Goal: Understand process/instructions: Learn how to perform a task or action

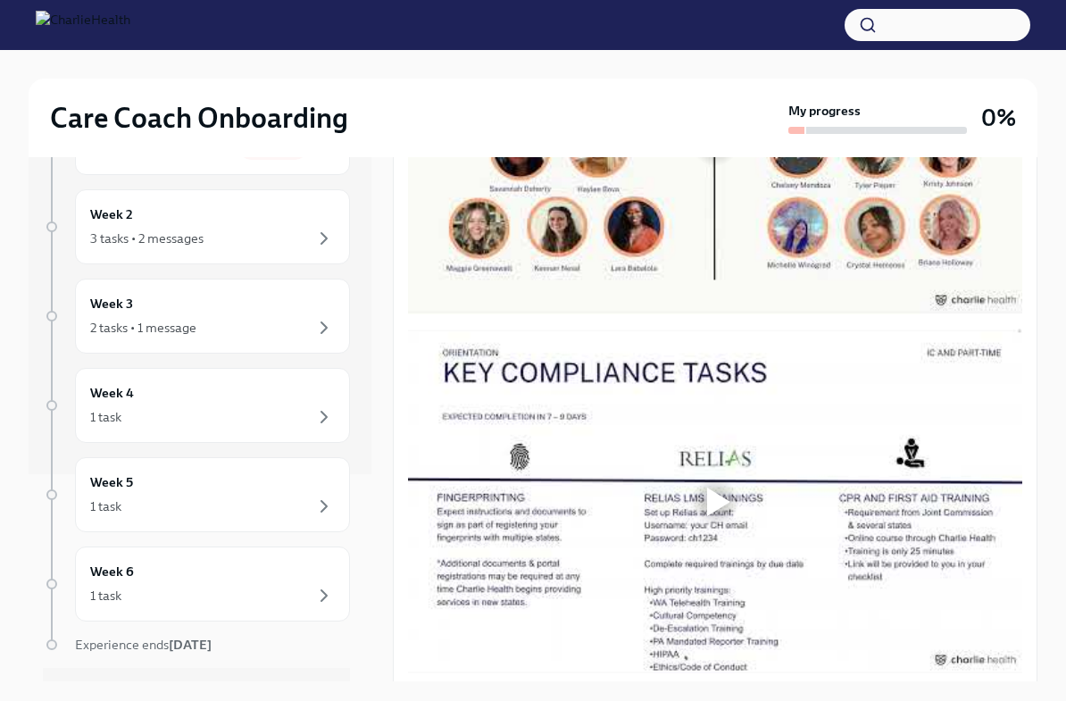
scroll to position [810, 0]
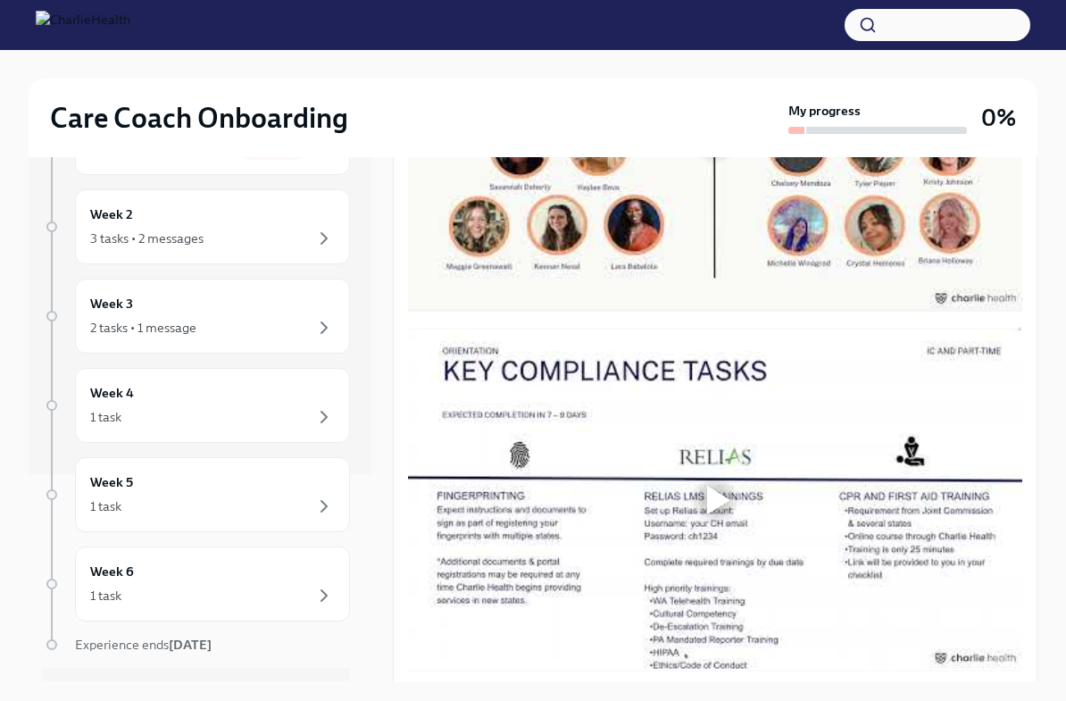
click at [707, 154] on div at bounding box center [718, 140] width 23 height 29
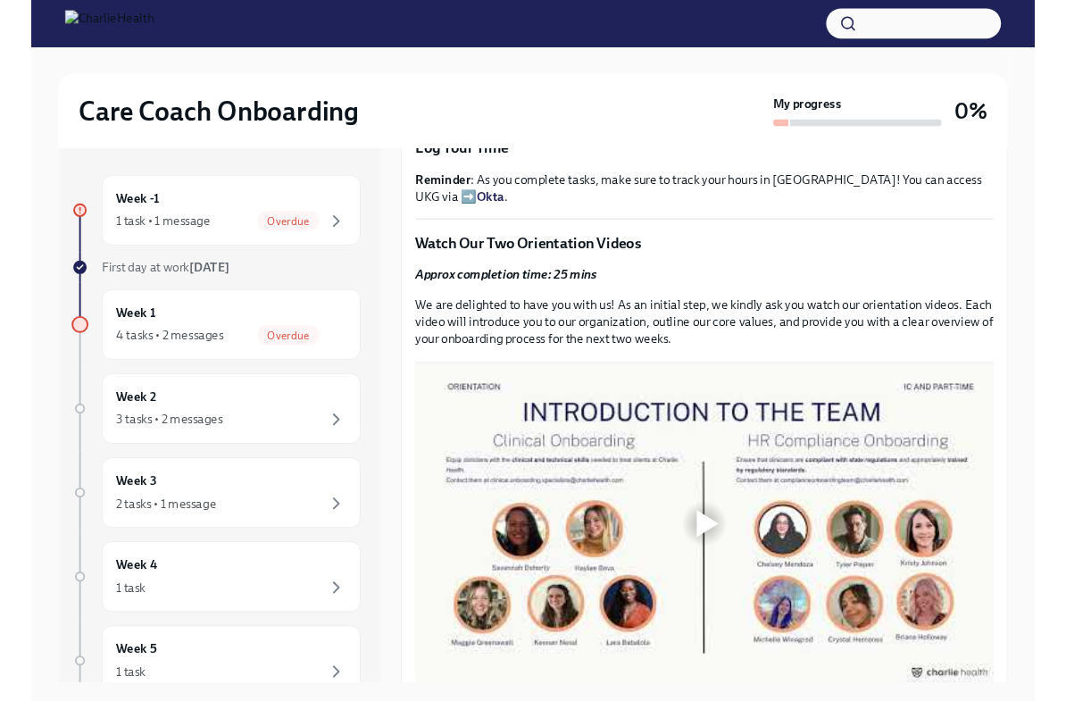
scroll to position [394, 0]
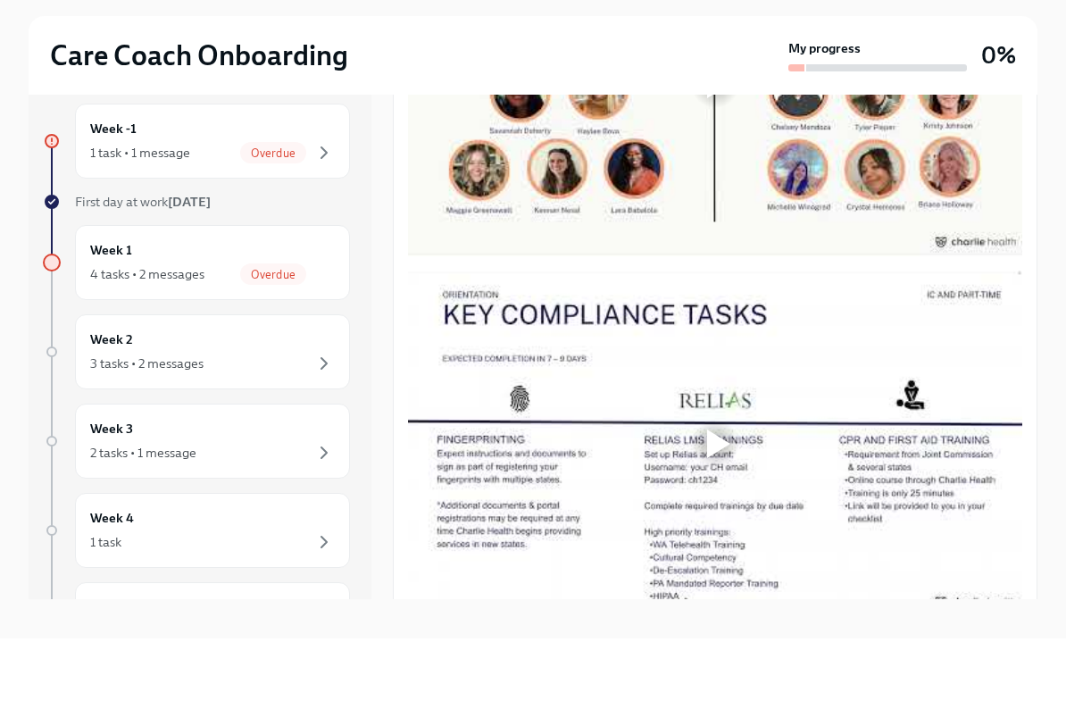
scroll to position [820, 0]
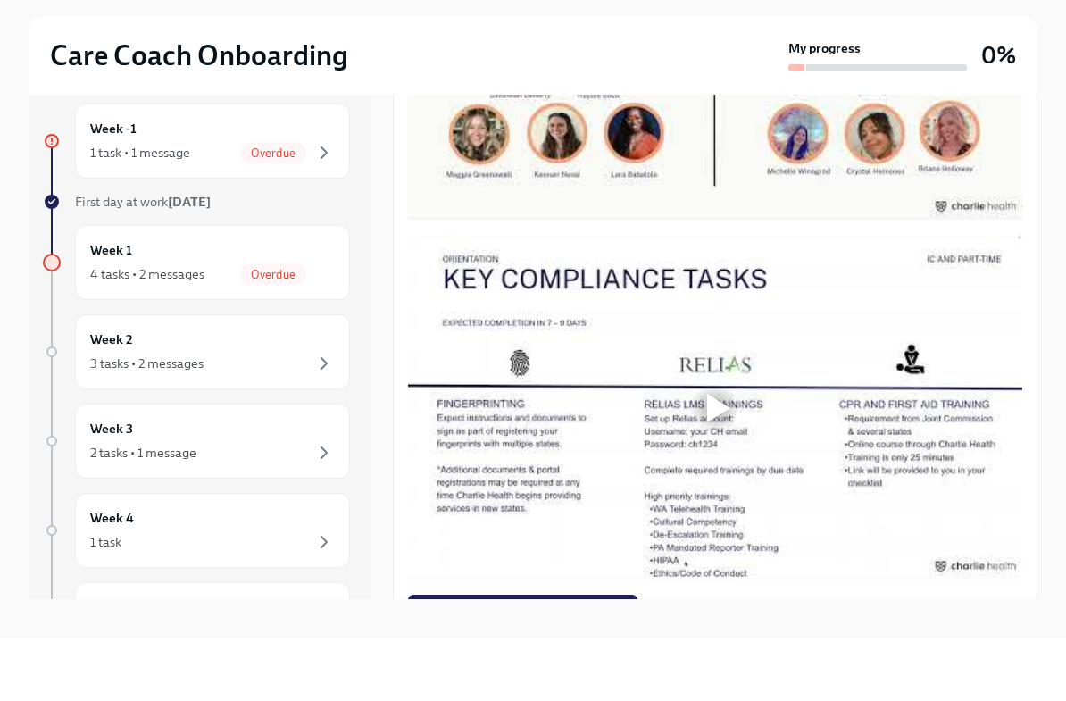
click at [710, 125] on div at bounding box center [718, 110] width 23 height 29
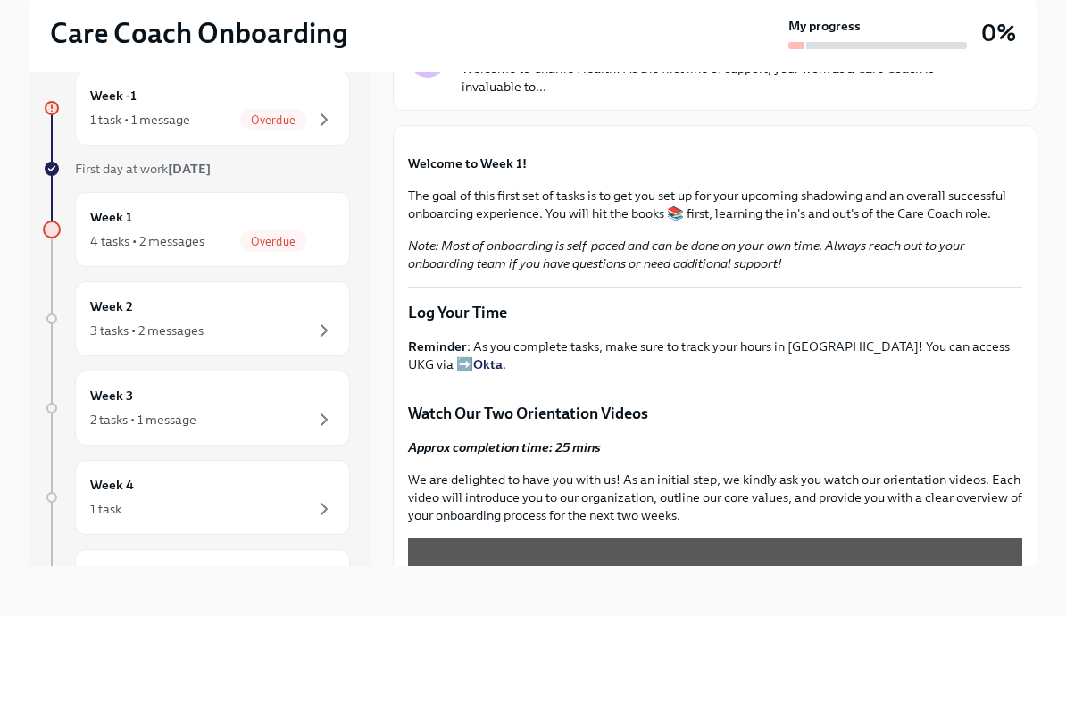
scroll to position [135, 0]
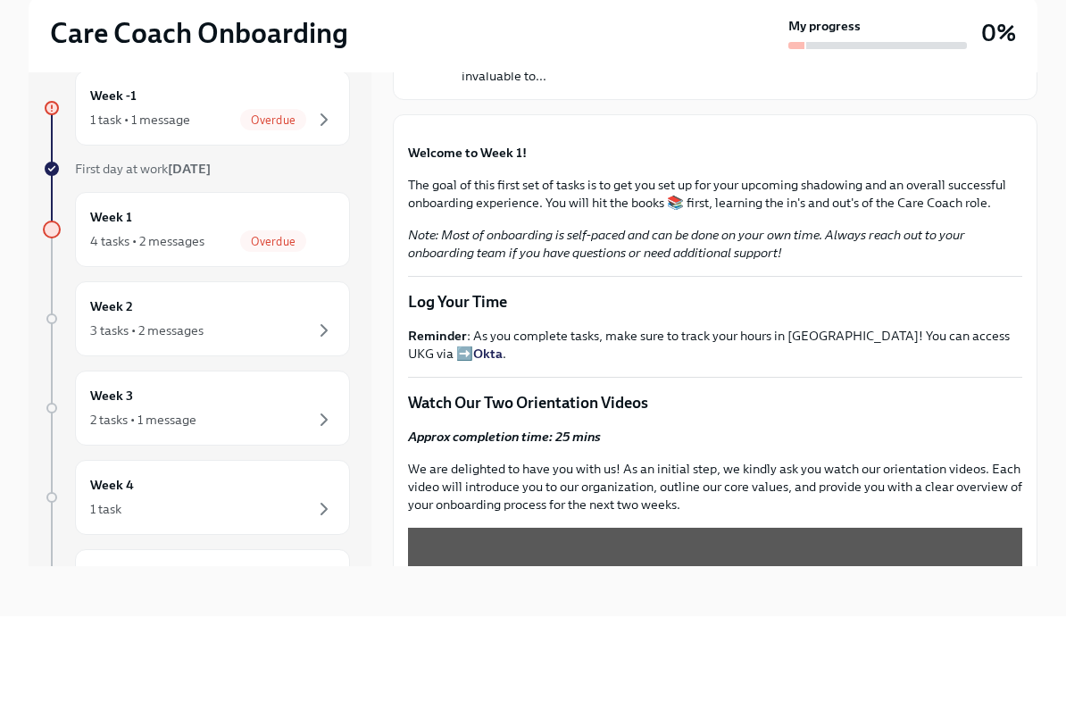
click at [784, 214] on button "Zoom image" at bounding box center [715, 214] width 614 height 0
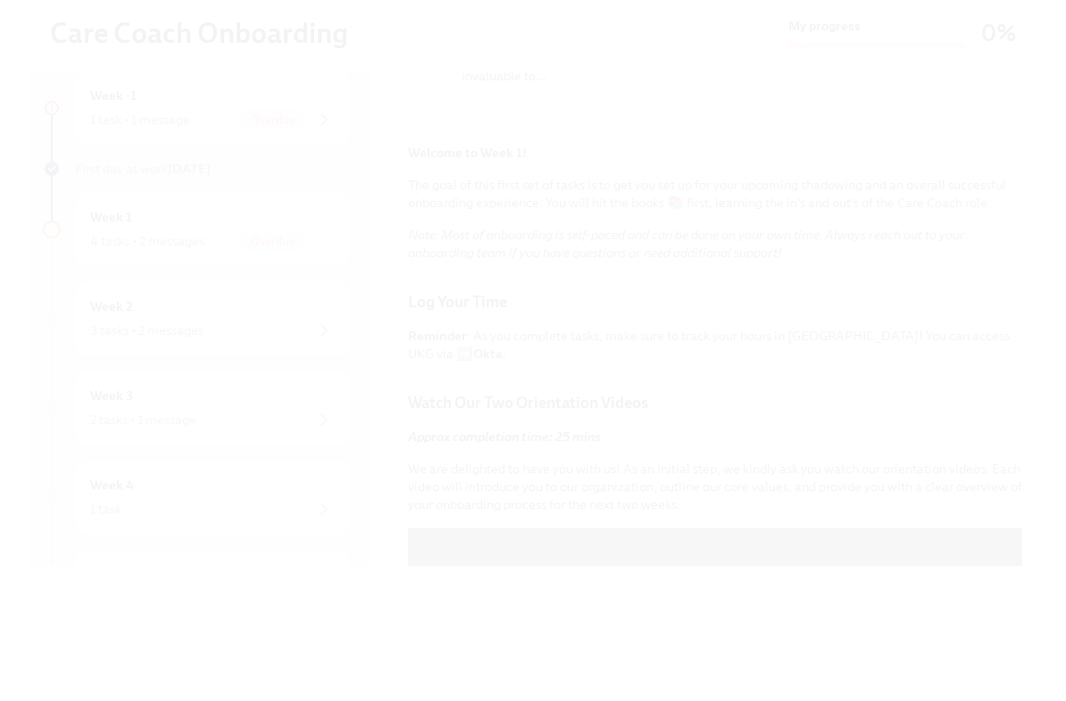
click at [882, 468] on button "Unzoom image" at bounding box center [533, 350] width 1066 height 701
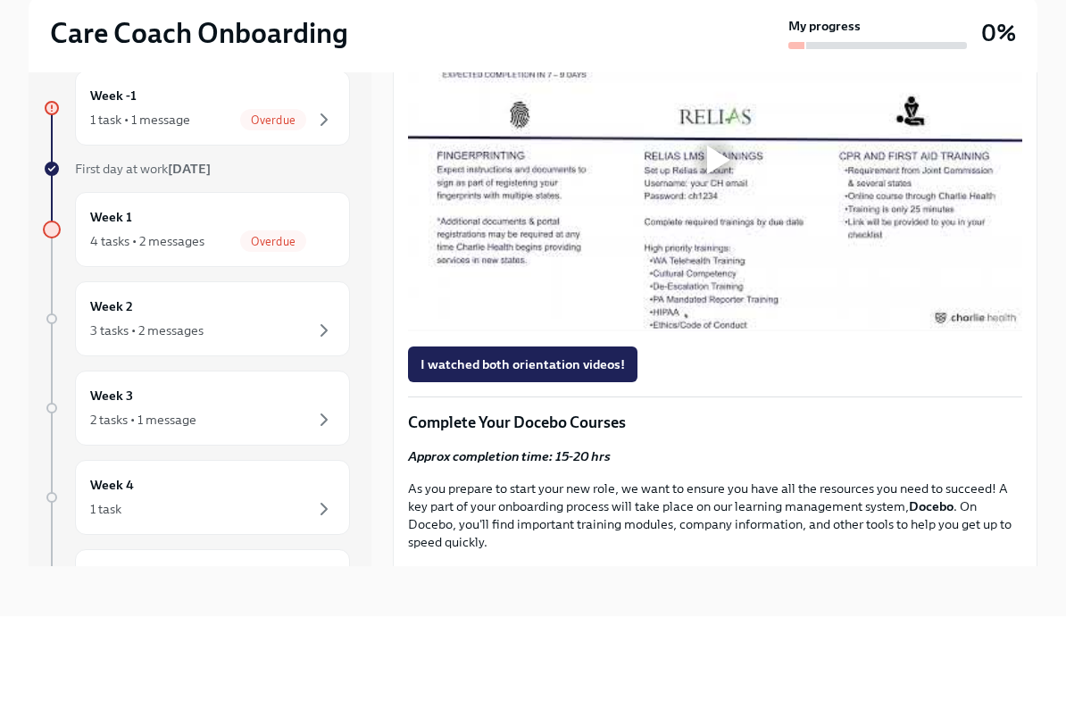
scroll to position [1081, 0]
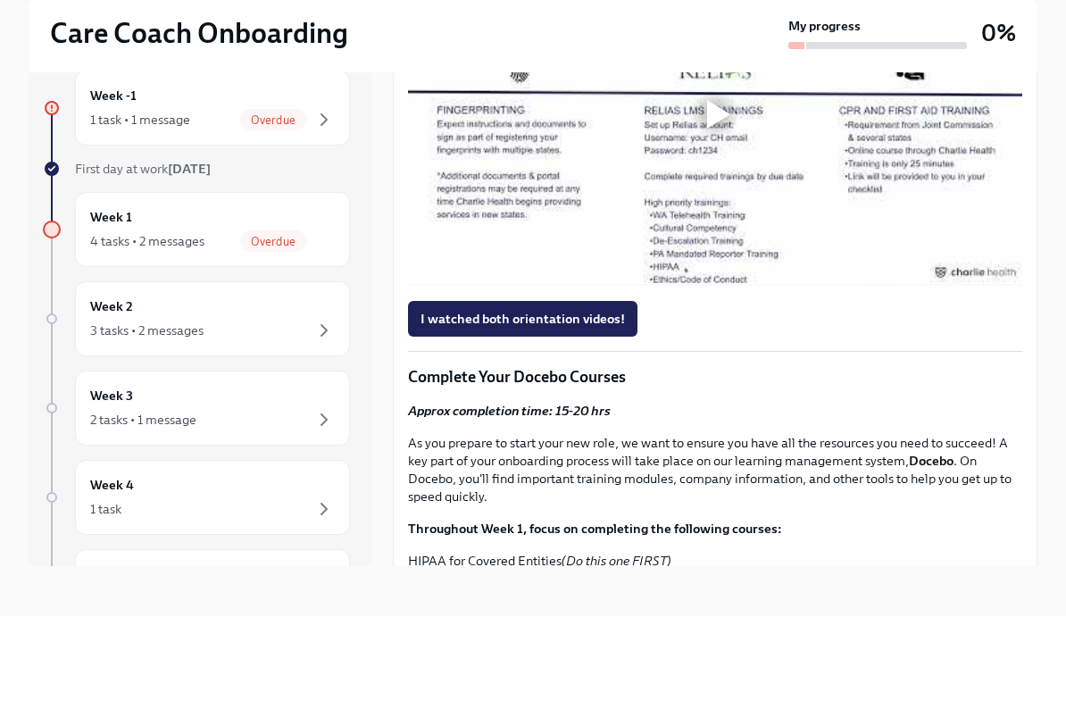
click at [713, 213] on div at bounding box center [718, 199] width 23 height 29
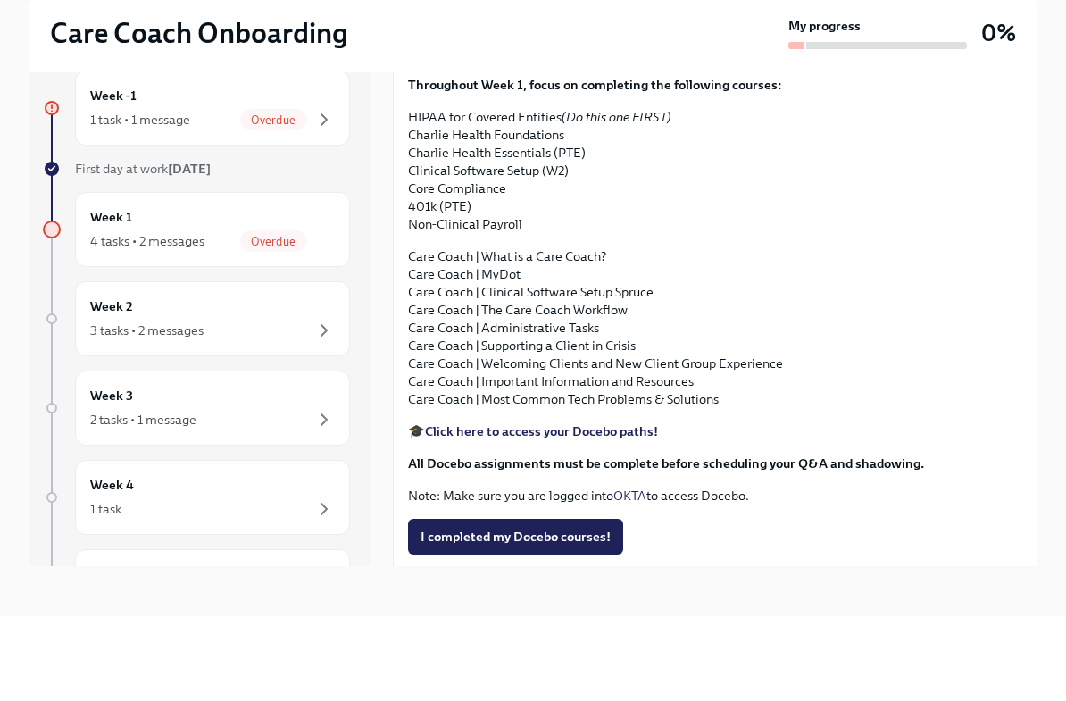
scroll to position [1525, 0]
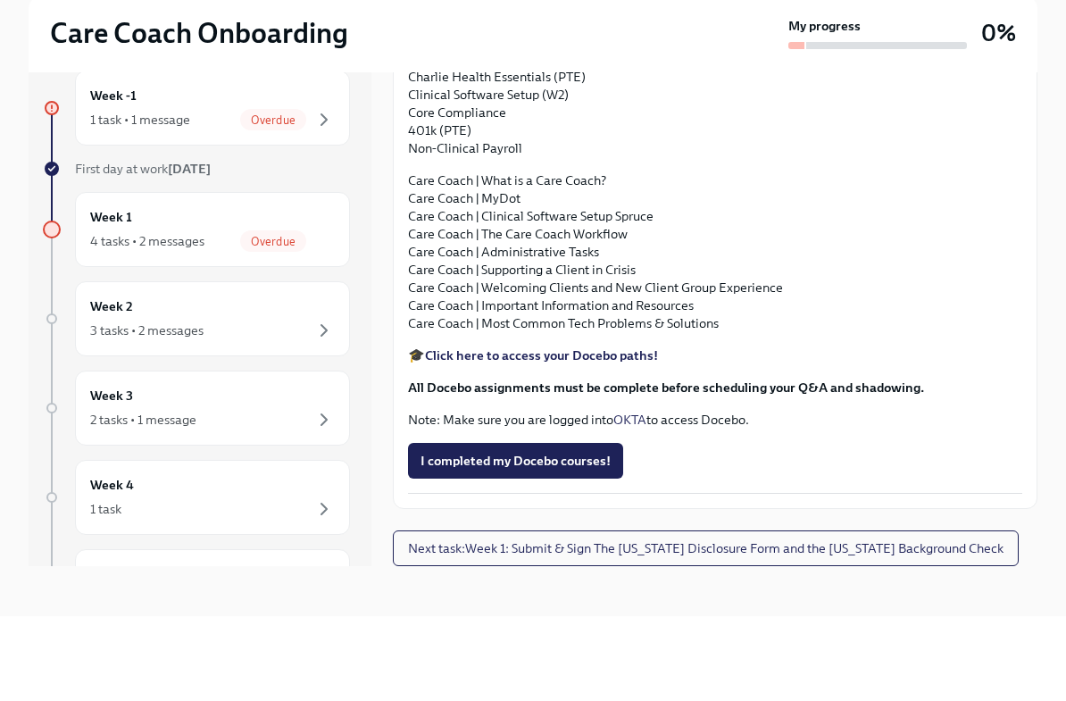
scroll to position [1910, 0]
click at [484, 432] on strong "Click here to access your Docebo paths!" at bounding box center [541, 440] width 233 height 16
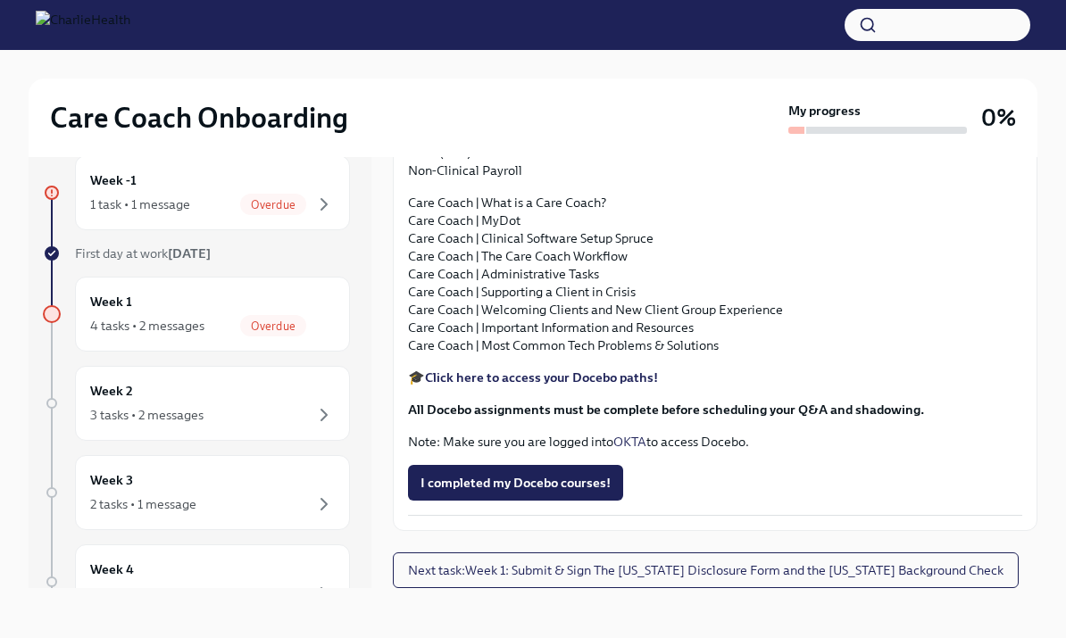
scroll to position [0, 0]
click at [112, 292] on div "Week 1 4 tasks • 2 messages Overdue" at bounding box center [212, 314] width 245 height 45
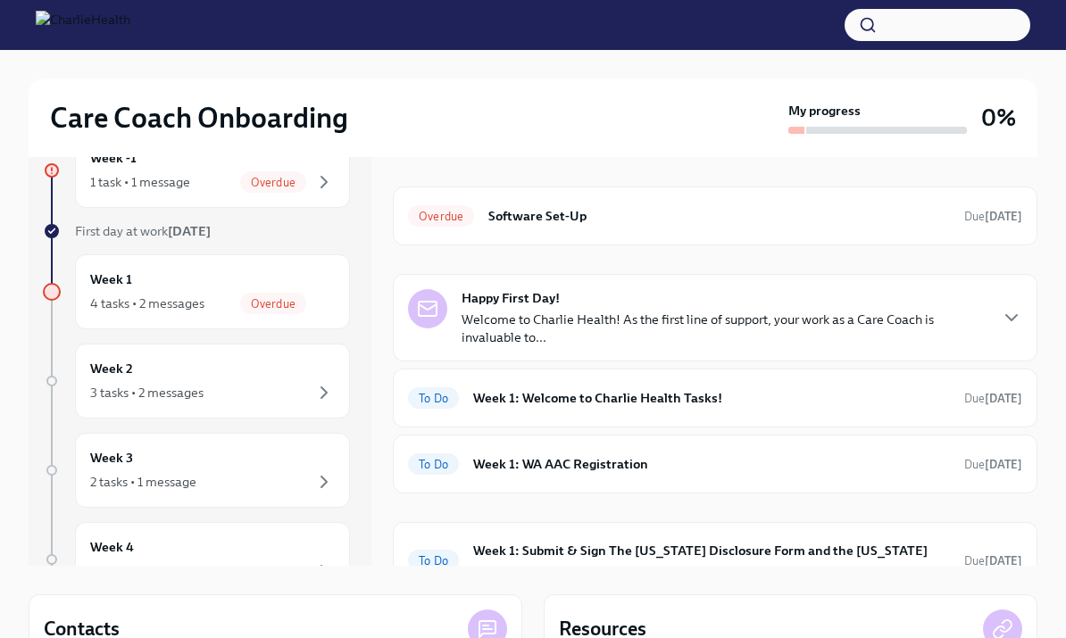
click at [496, 313] on p "Welcome to Charlie Health! As the first line of support, your work as a Care Co…" at bounding box center [723, 329] width 525 height 36
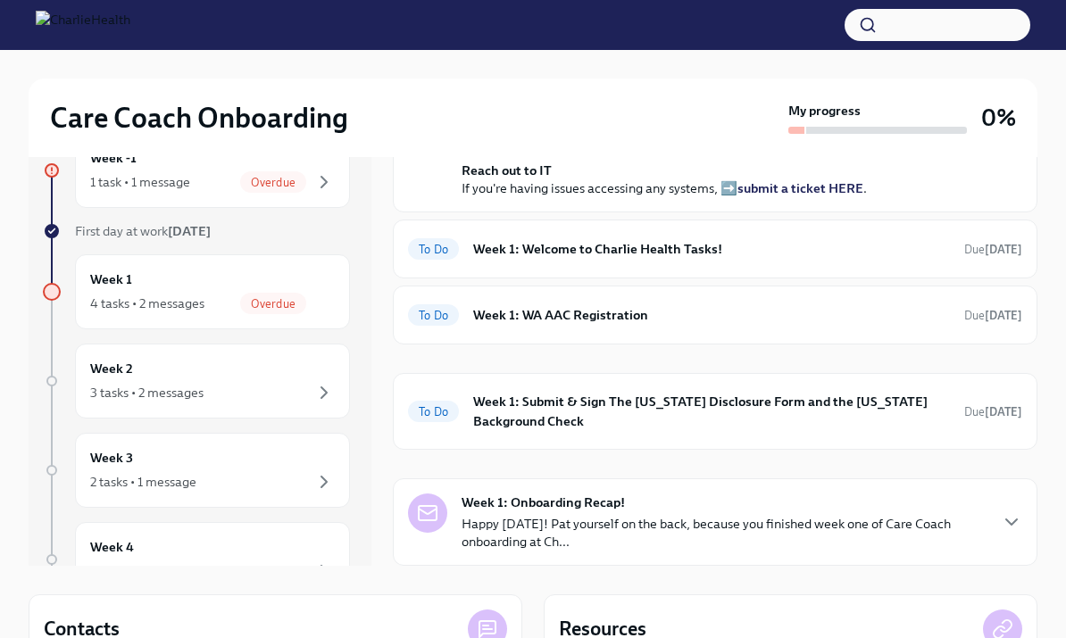
scroll to position [574, 0]
click at [647, 259] on h6 "Week 1: Welcome to Charlie Health Tasks!" at bounding box center [711, 249] width 477 height 20
